Goal: Go to known website: Access a specific website the user already knows

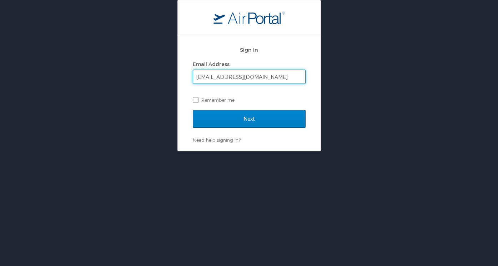
type input "ravi86ta@live.com"
click at [249, 115] on input "Next" at bounding box center [249, 119] width 113 height 18
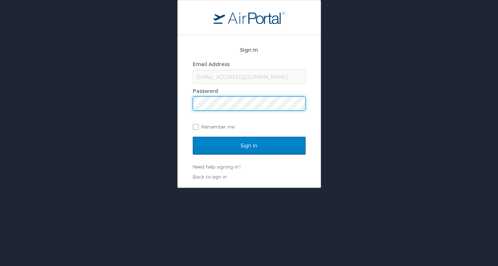
click at [253, 142] on input "Sign In" at bounding box center [249, 146] width 113 height 18
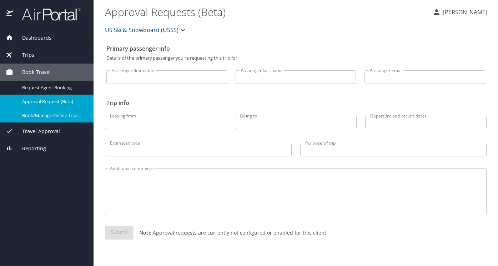
click at [54, 113] on span "Book/Manage Online Trips" at bounding box center [53, 115] width 63 height 7
